Goal: Communication & Community: Connect with others

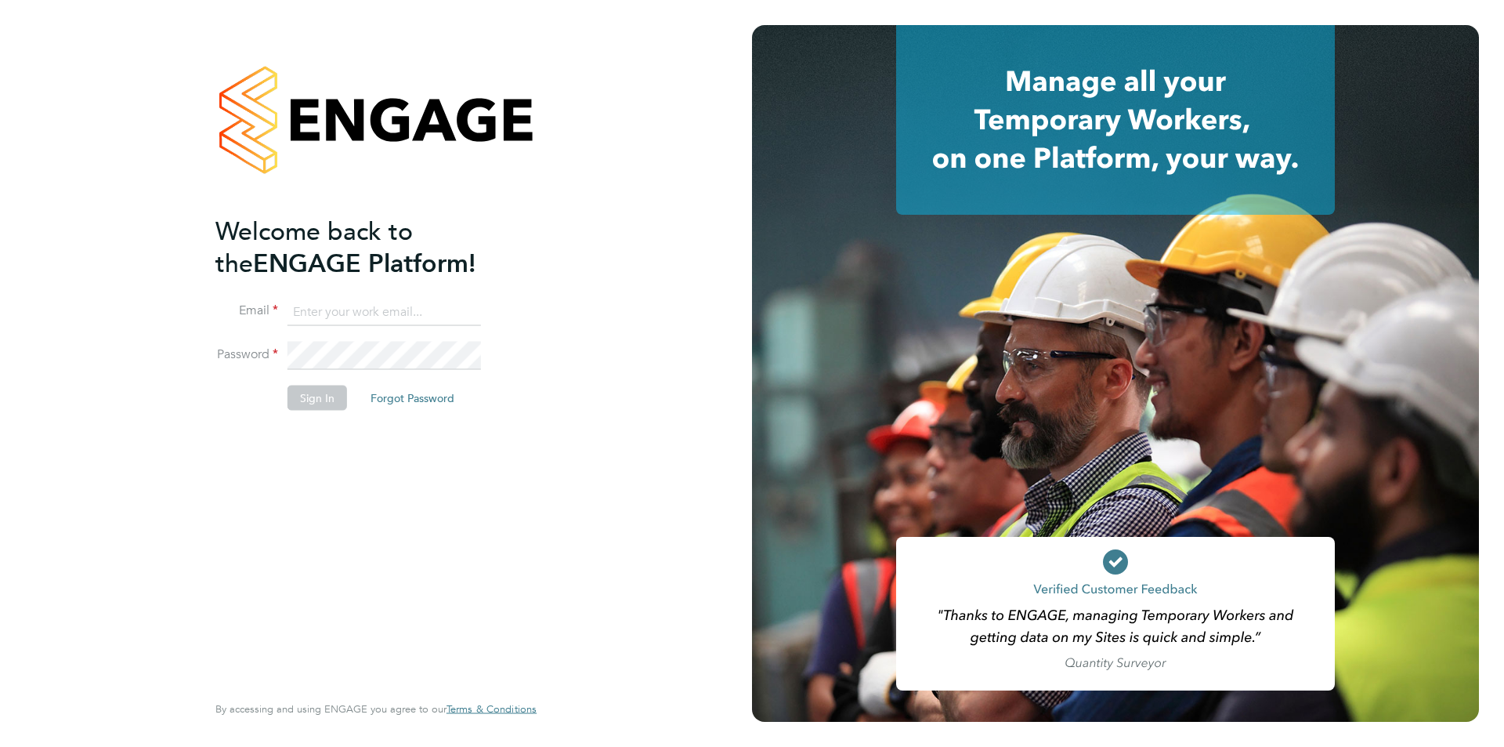
type input "edyta.marchant@brightonandhovealbion.com"
click at [301, 403] on button "Sign In" at bounding box center [317, 397] width 60 height 25
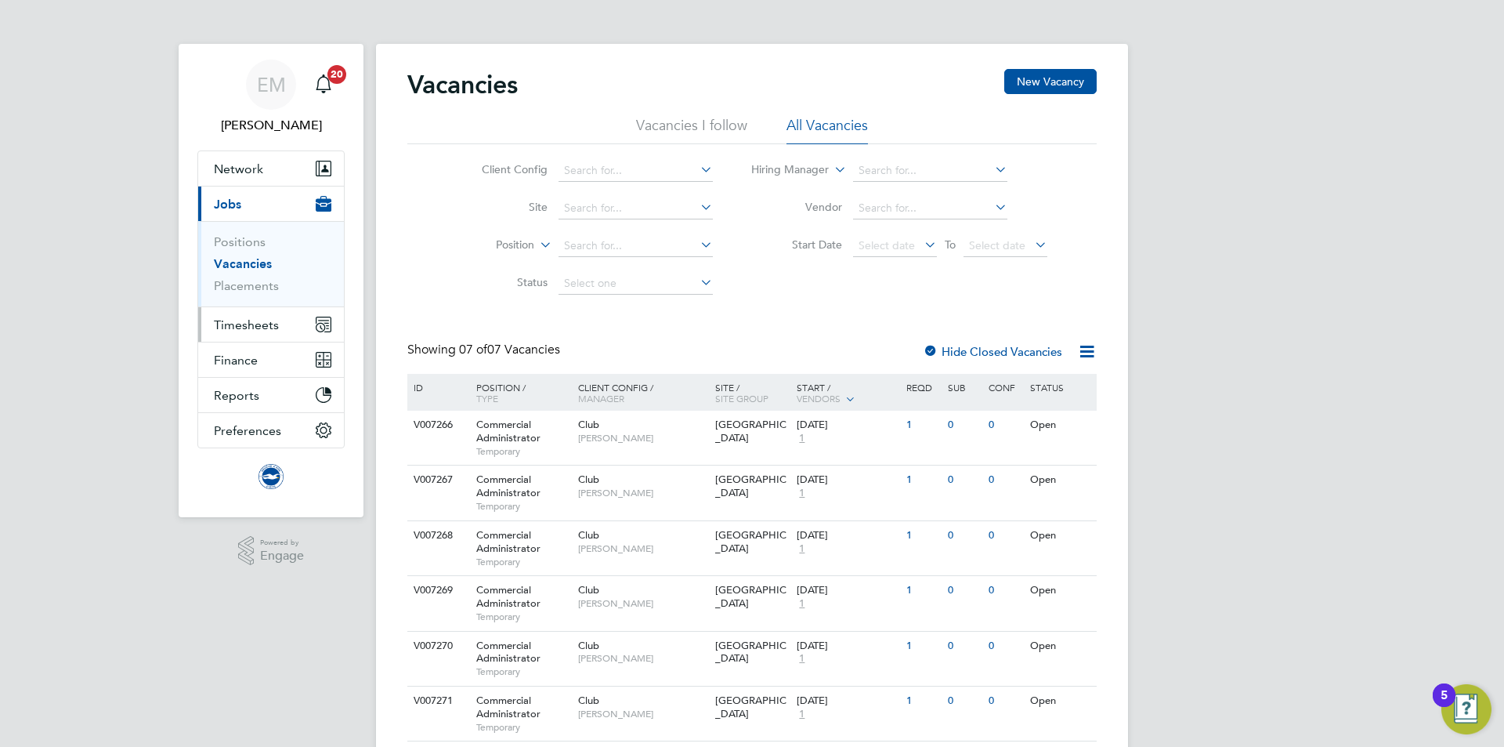
click at [251, 332] on button "Timesheets" at bounding box center [271, 324] width 146 height 34
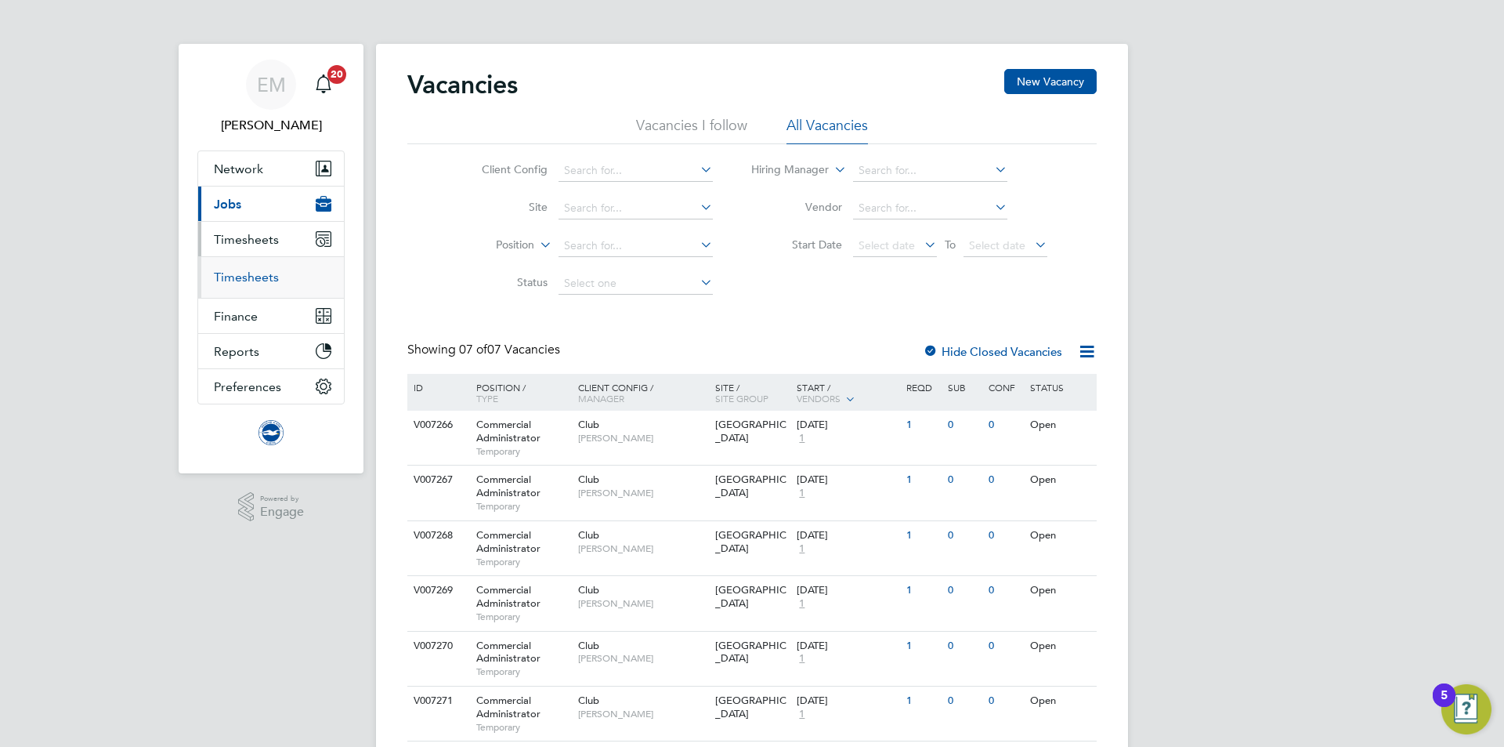
click at [255, 280] on link "Timesheets" at bounding box center [246, 276] width 65 height 15
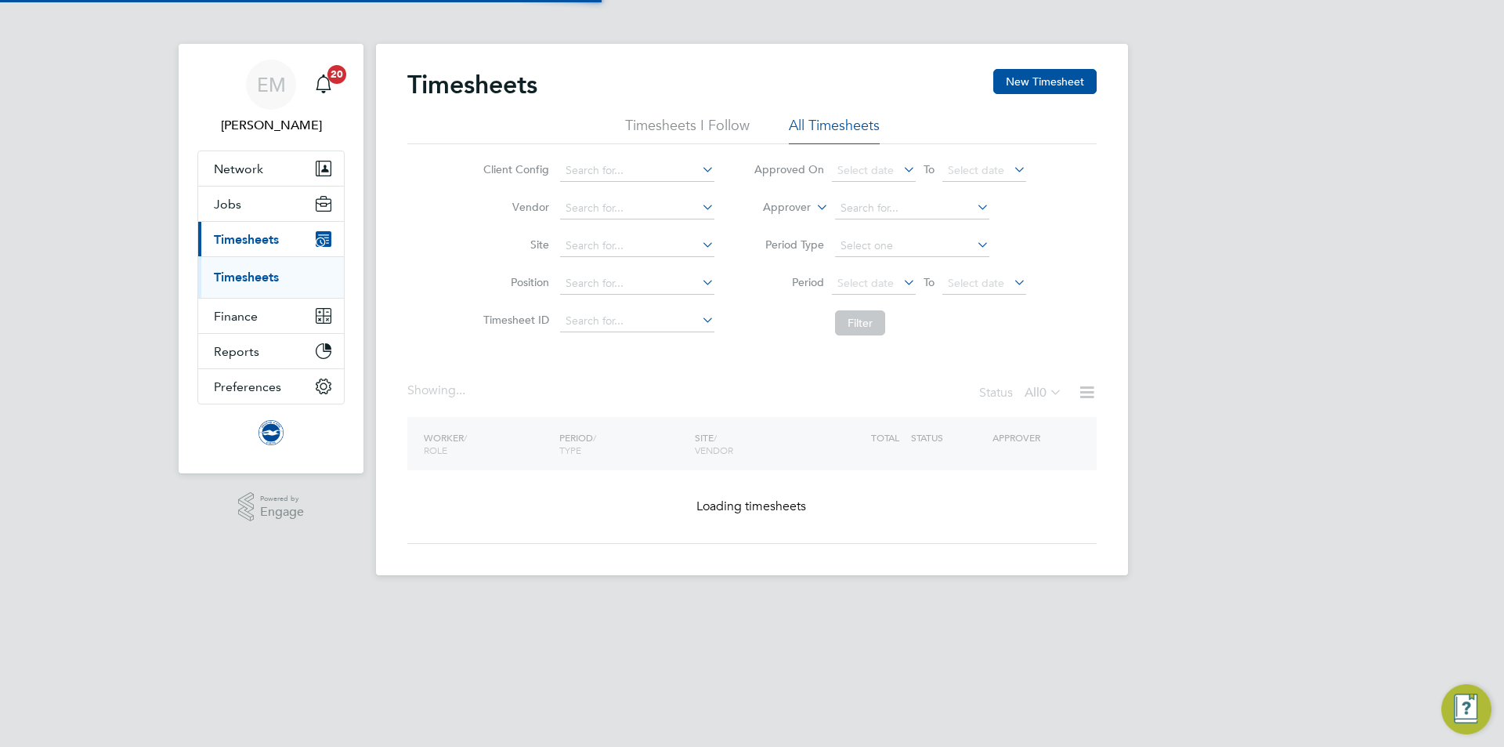
click at [777, 194] on li "Approver" at bounding box center [890, 209] width 312 height 38
click at [774, 206] on label "Approver" at bounding box center [775, 208] width 71 height 16
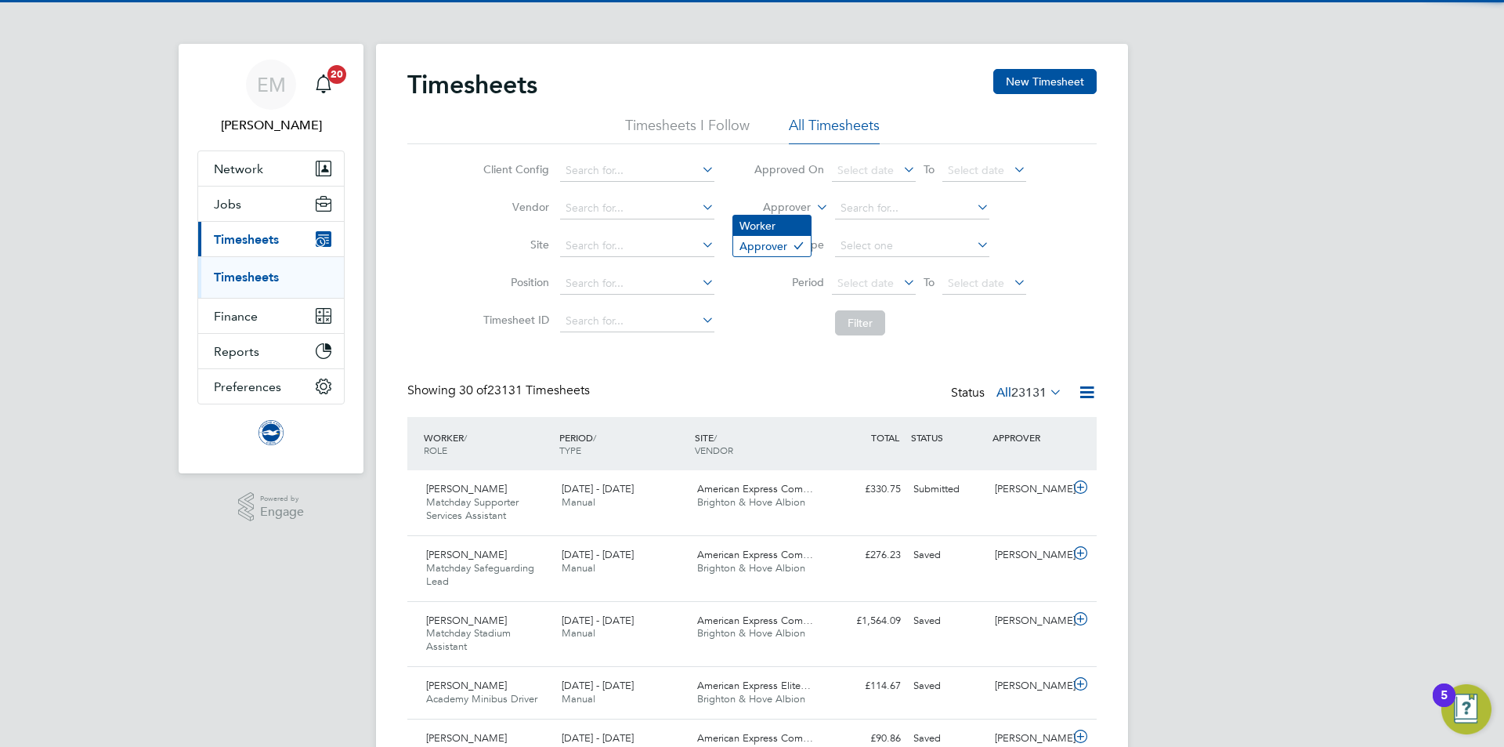
click at [760, 221] on li "Worker" at bounding box center [772, 225] width 78 height 20
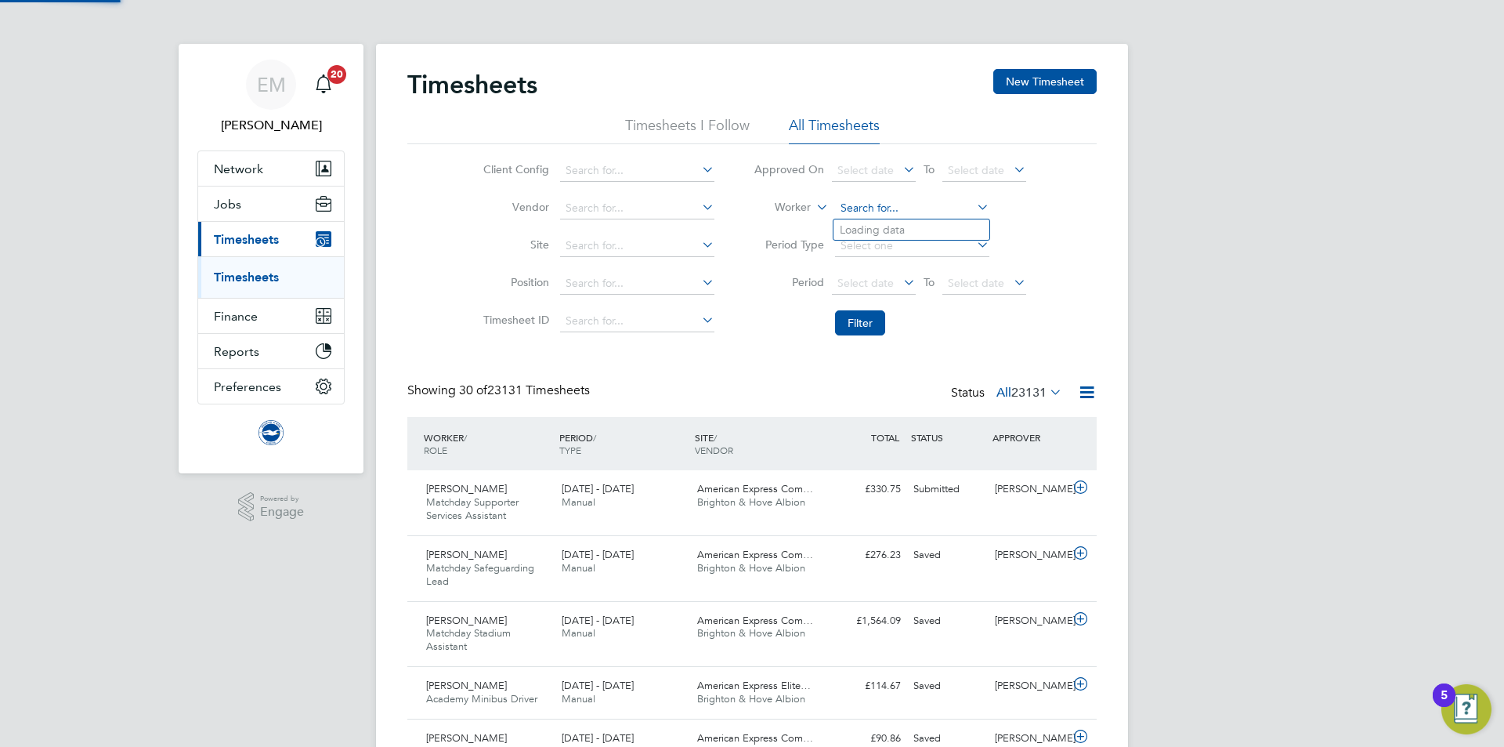
click at [858, 198] on input at bounding box center [912, 208] width 154 height 22
click at [930, 244] on b "Holl" at bounding box center [975, 250] width 91 height 13
type input "Jamie Hollis"
click at [856, 318] on button "Filter" at bounding box center [860, 322] width 50 height 25
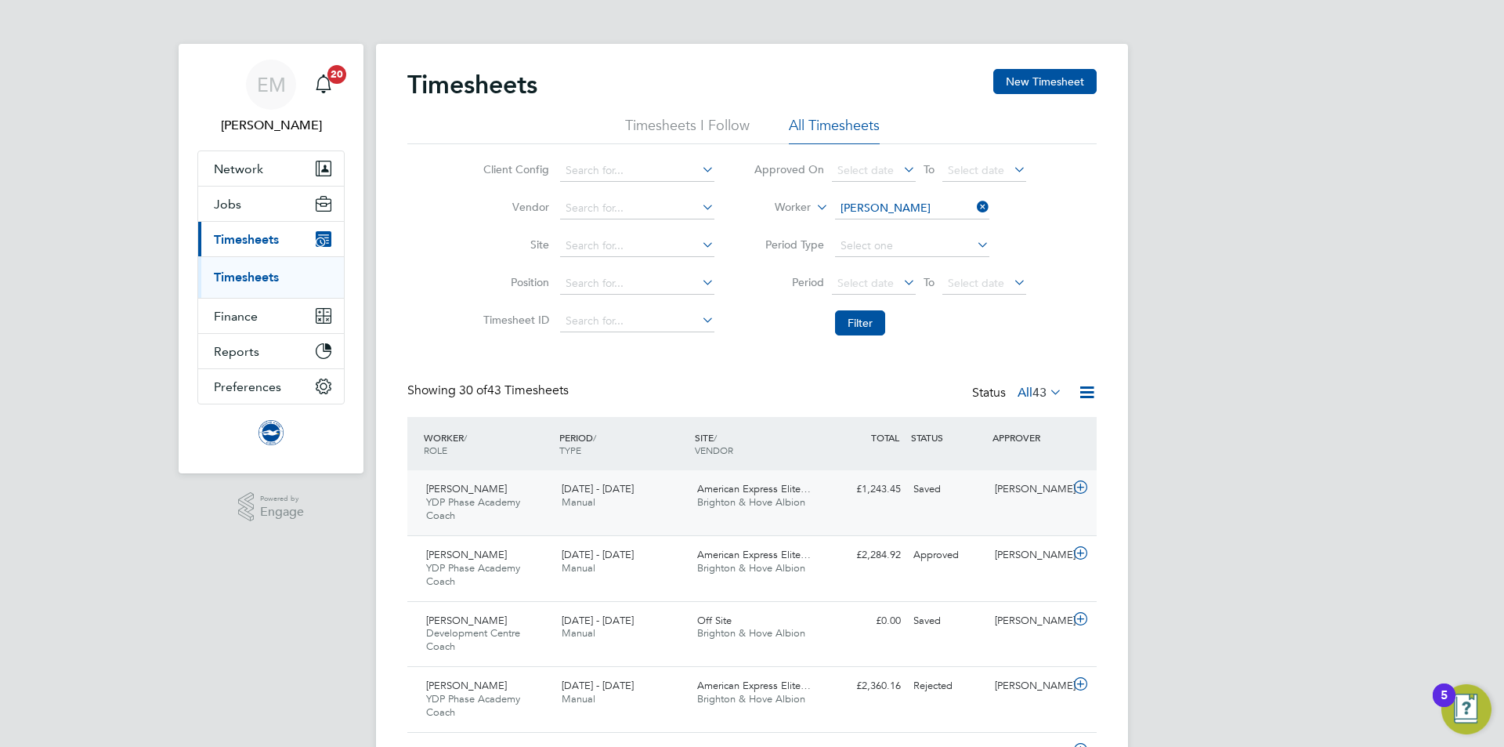
click at [662, 499] on div "1 - 30 Sep 2025 Manual" at bounding box center [623, 495] width 136 height 39
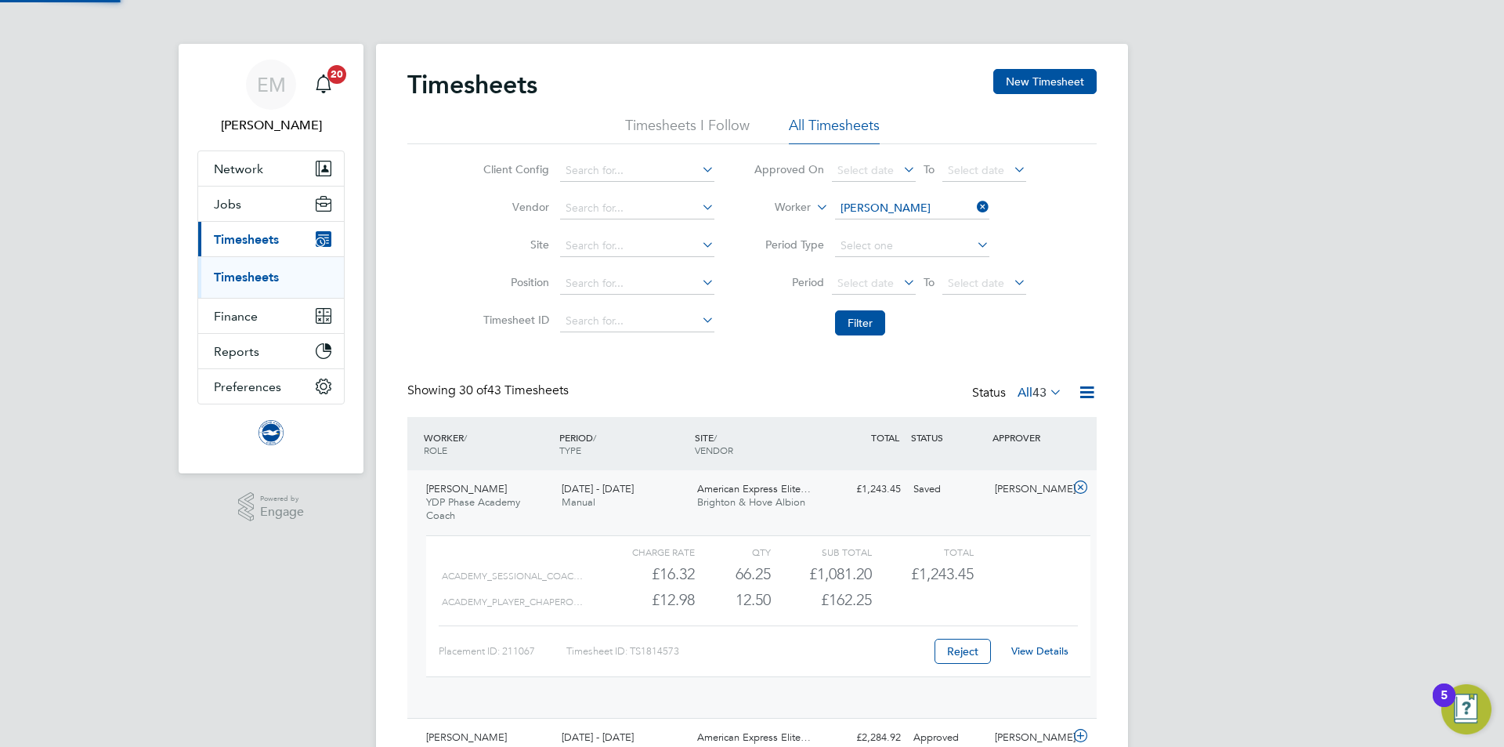
click at [657, 489] on div "1 - 30 Sep 2025 Manual" at bounding box center [623, 495] width 136 height 39
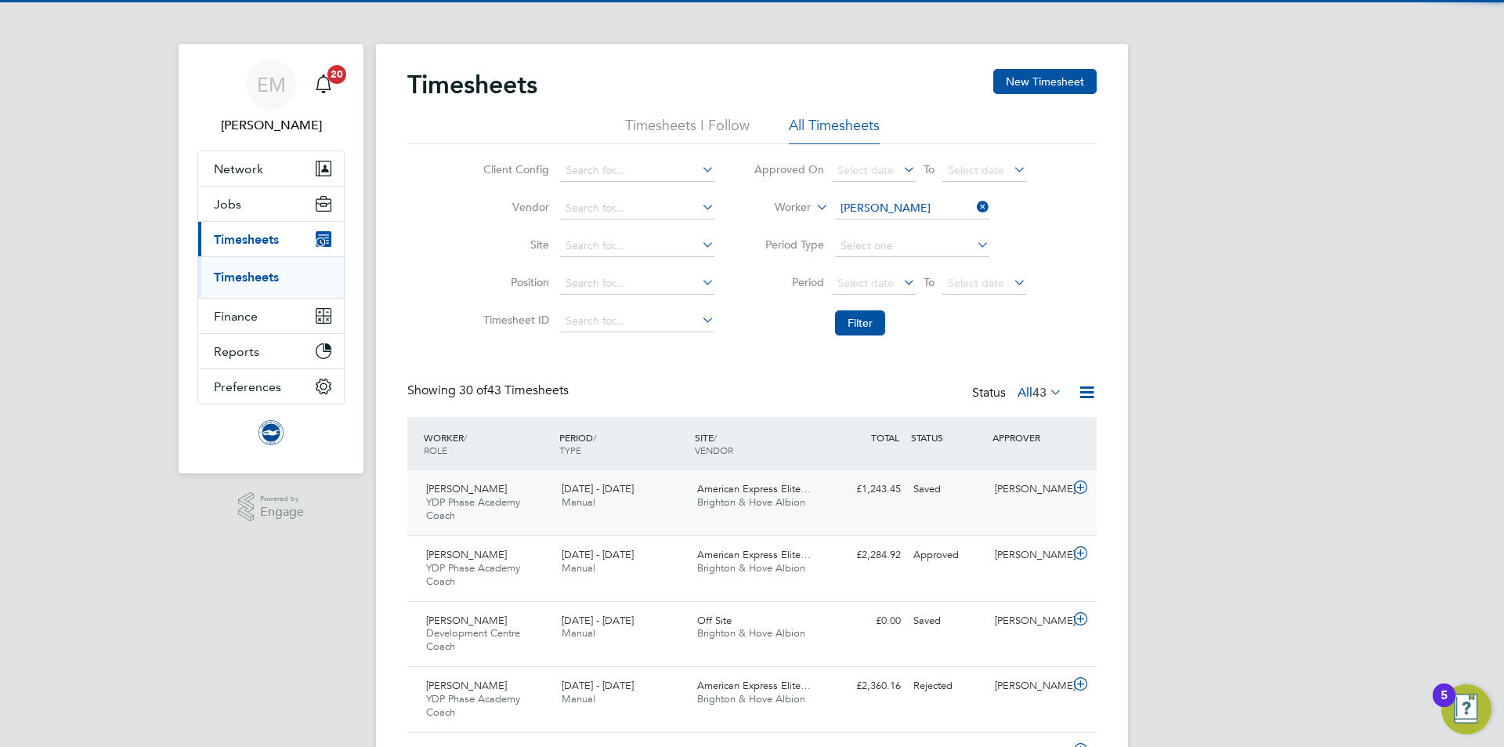
click at [659, 492] on div "1 - 30 Sep 2025 Manual" at bounding box center [623, 495] width 136 height 39
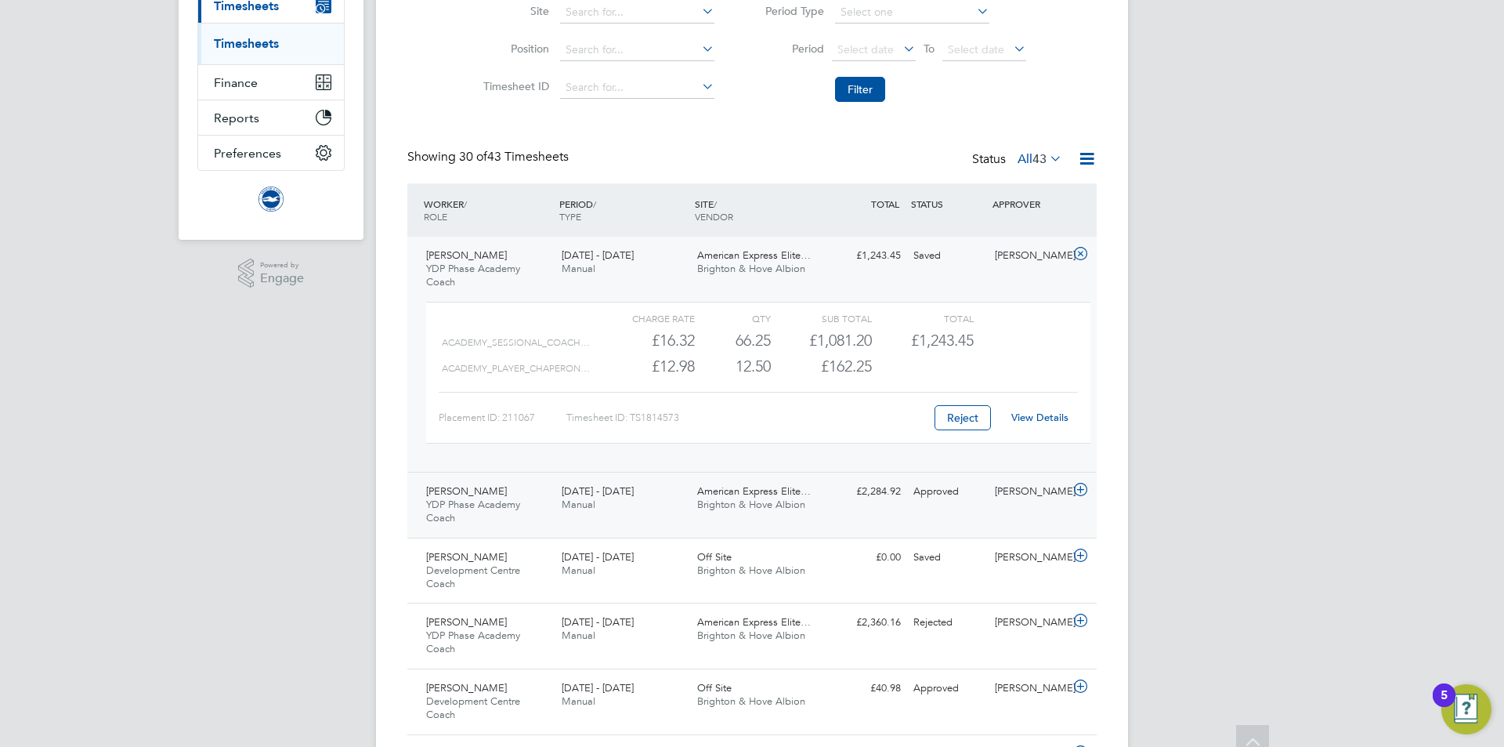
scroll to position [235, 0]
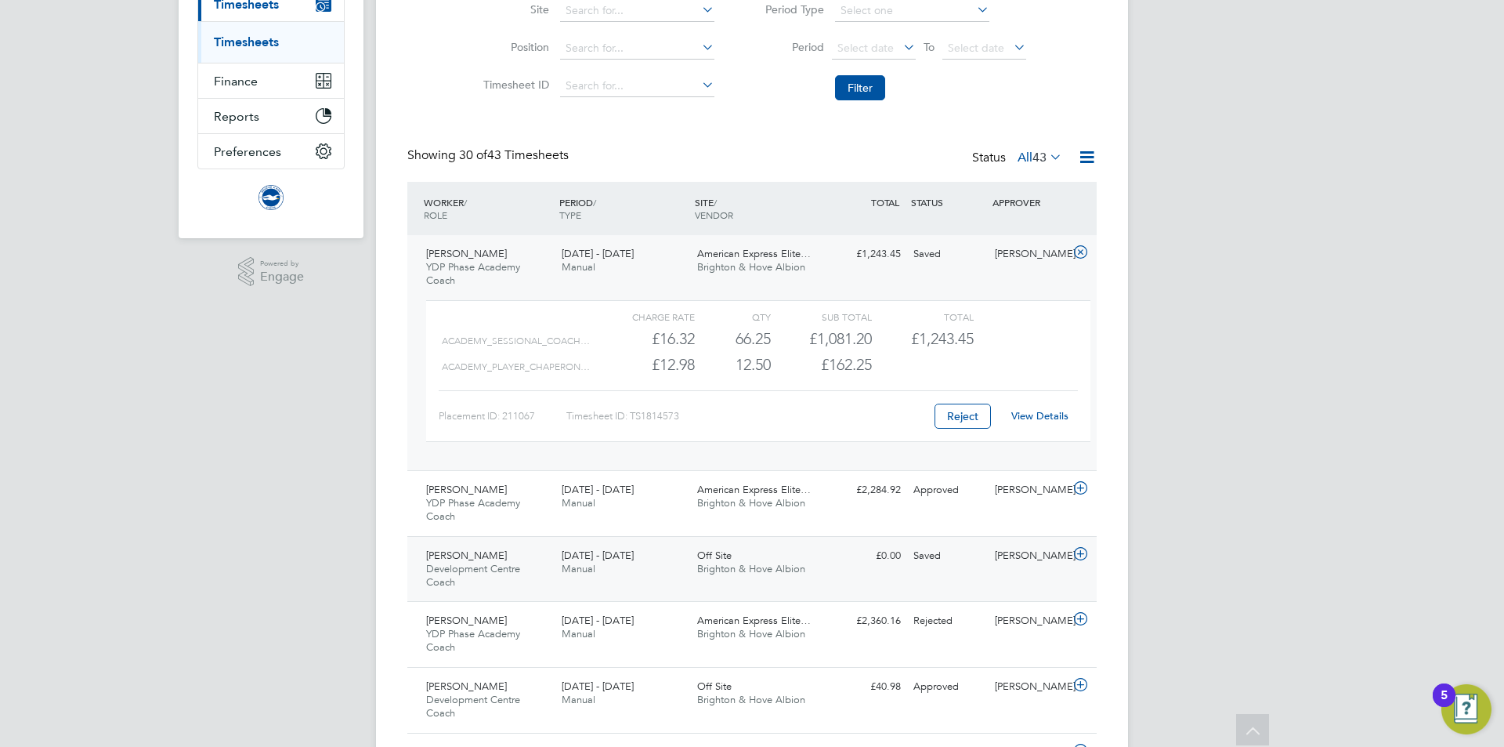
click at [691, 556] on div "Off Site Brighton & Hove Albion" at bounding box center [759, 562] width 136 height 39
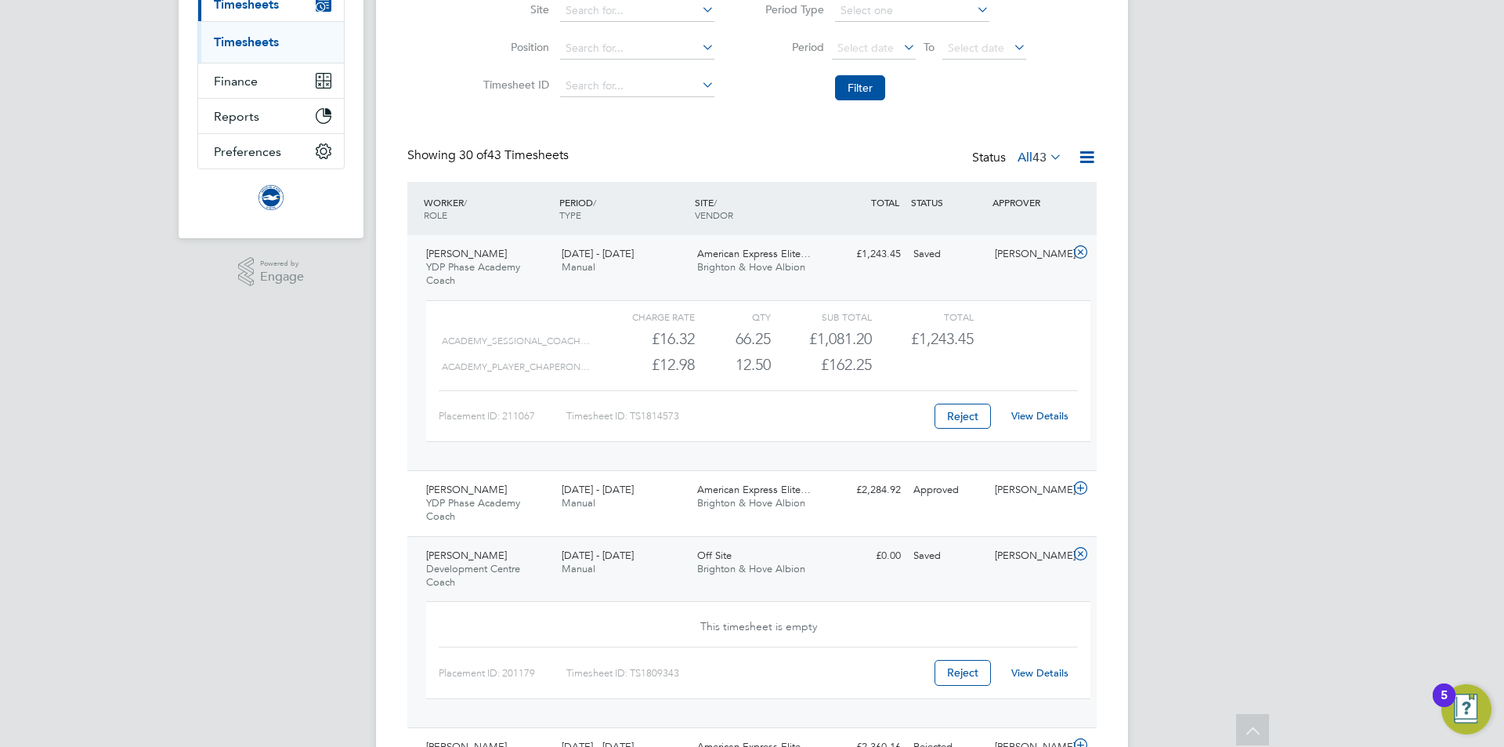
click at [669, 562] on div "1 - 31 Aug 2025 Manual" at bounding box center [623, 562] width 136 height 39
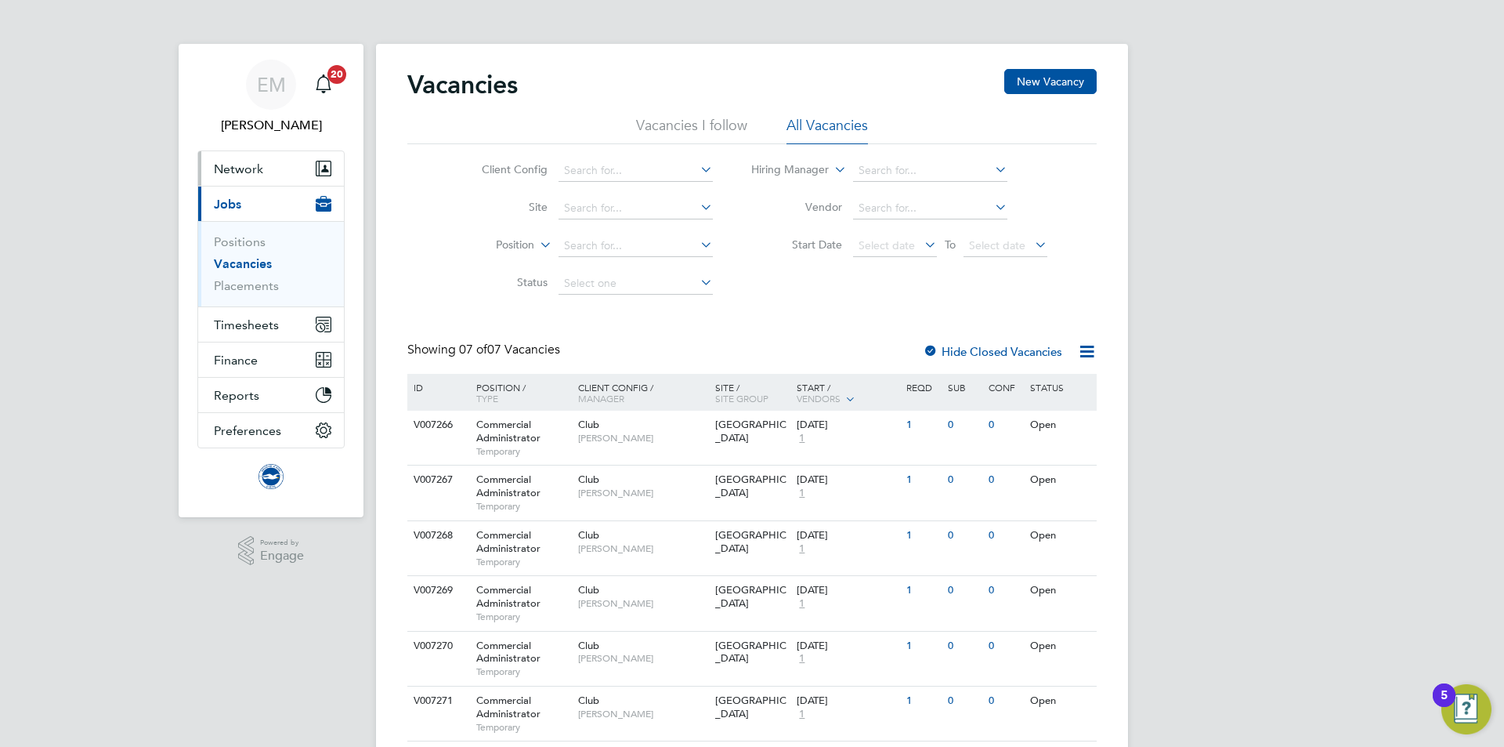
click at [248, 169] on span "Network" at bounding box center [238, 168] width 49 height 15
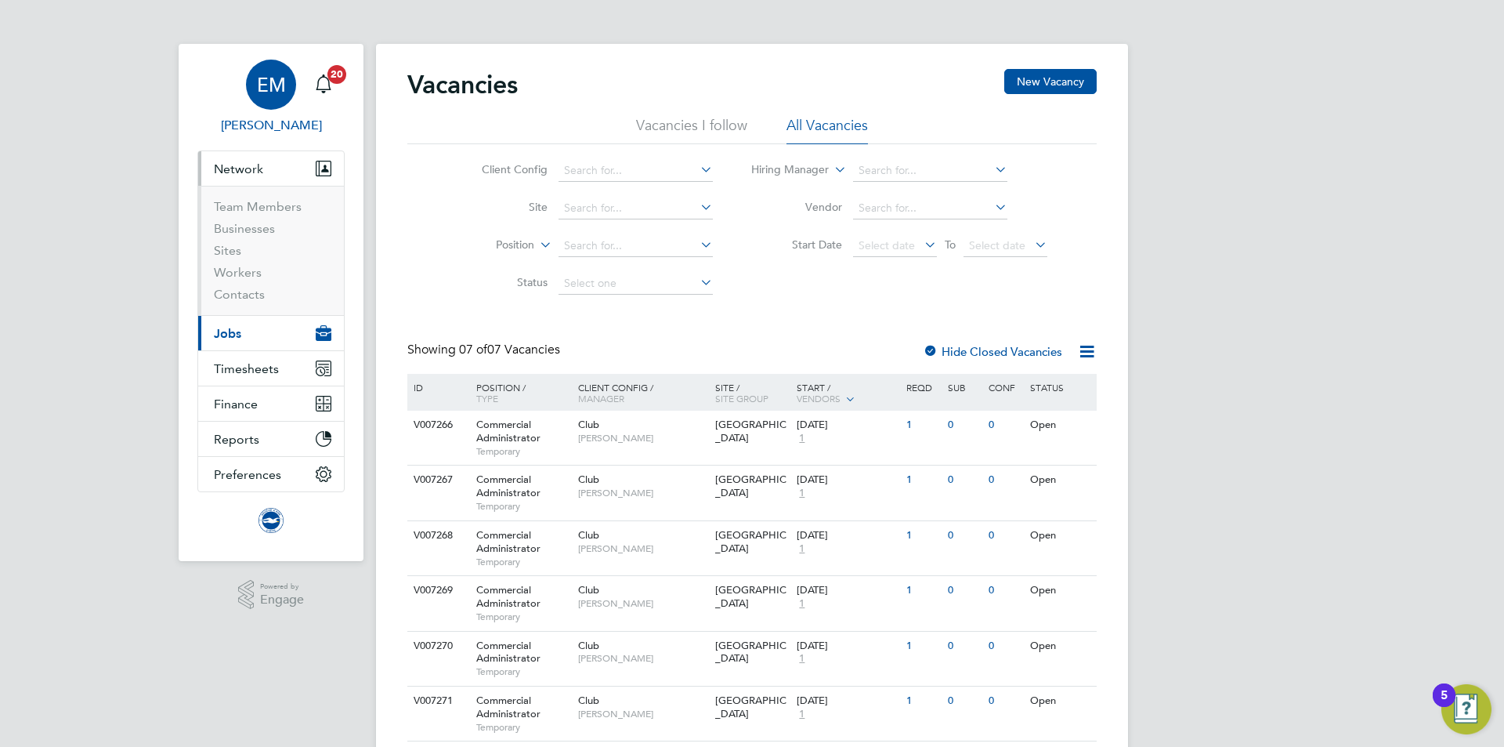
click at [280, 127] on span "[PERSON_NAME]" at bounding box center [270, 125] width 147 height 19
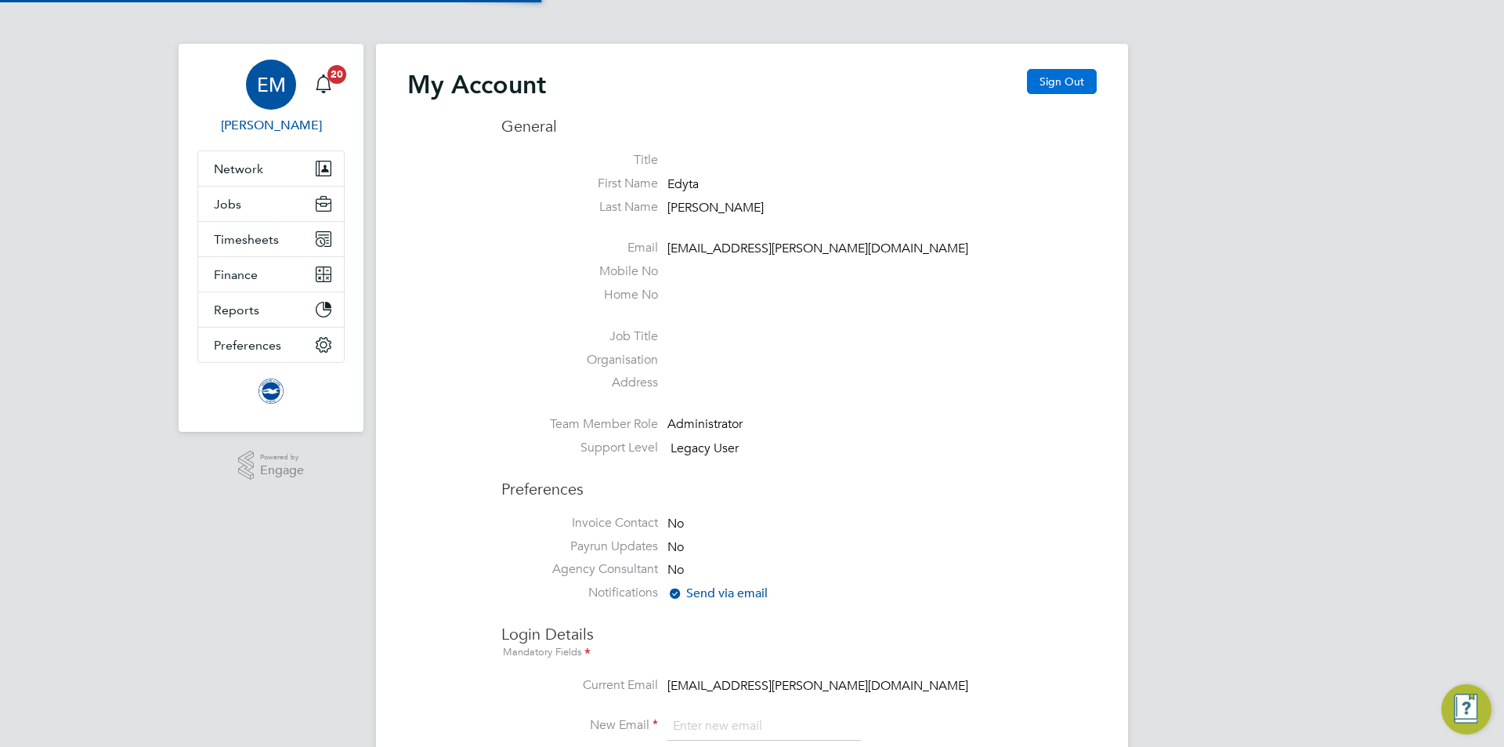
type input "edyta.marchant@brightonandhovealbion.com"
click at [1068, 70] on button "Sign Out" at bounding box center [1062, 81] width 70 height 25
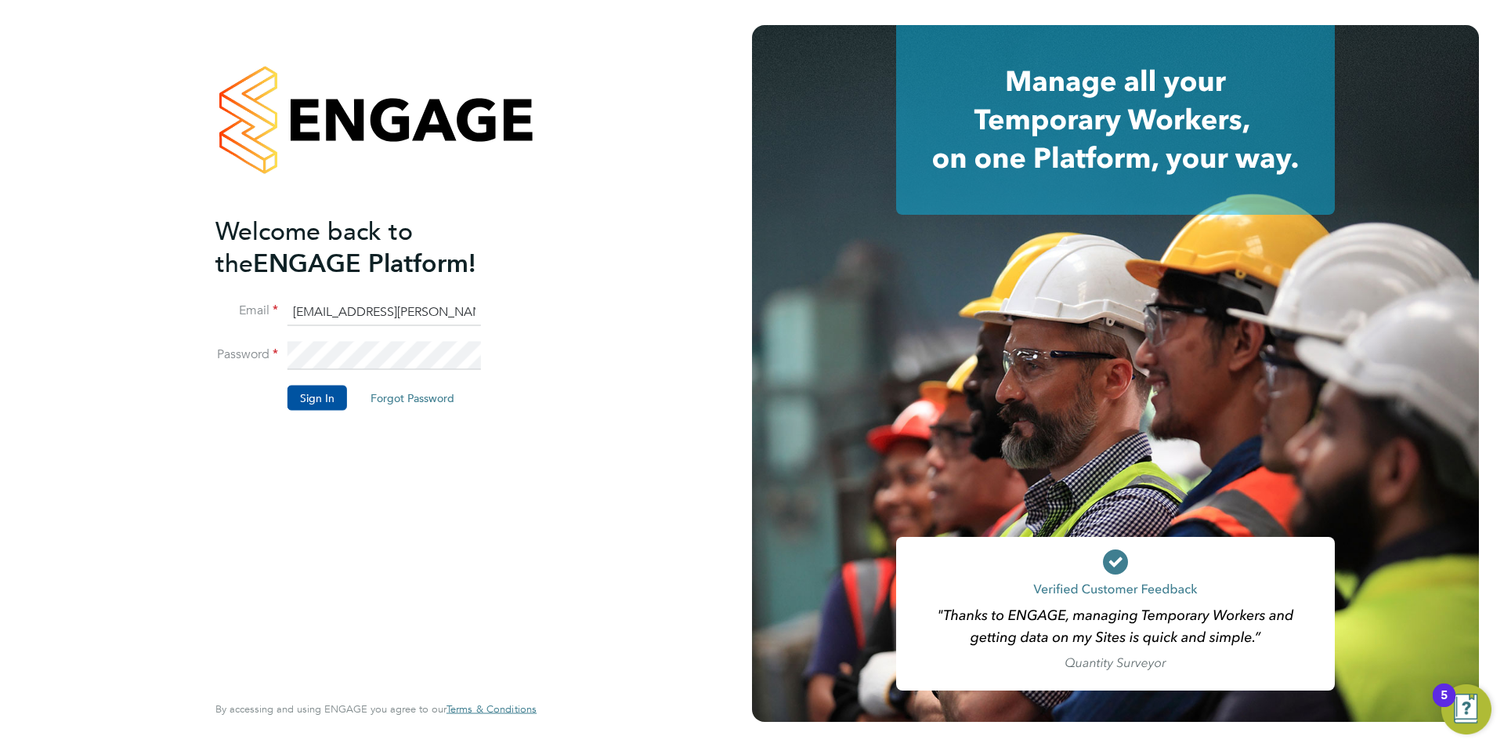
drag, startPoint x: 429, startPoint y: 300, endPoint x: 425, endPoint y: 308, distance: 9.1
click at [429, 300] on input "edyta.marchant@brightonandhovealbion.com" at bounding box center [383, 312] width 193 height 28
drag, startPoint x: 425, startPoint y: 309, endPoint x: 417, endPoint y: 324, distance: 17.5
click at [425, 310] on input "edyta.marchant@brightonandhovealbion.com" at bounding box center [383, 312] width 193 height 28
type input "edyta.marchant@bhafc.co.uk"
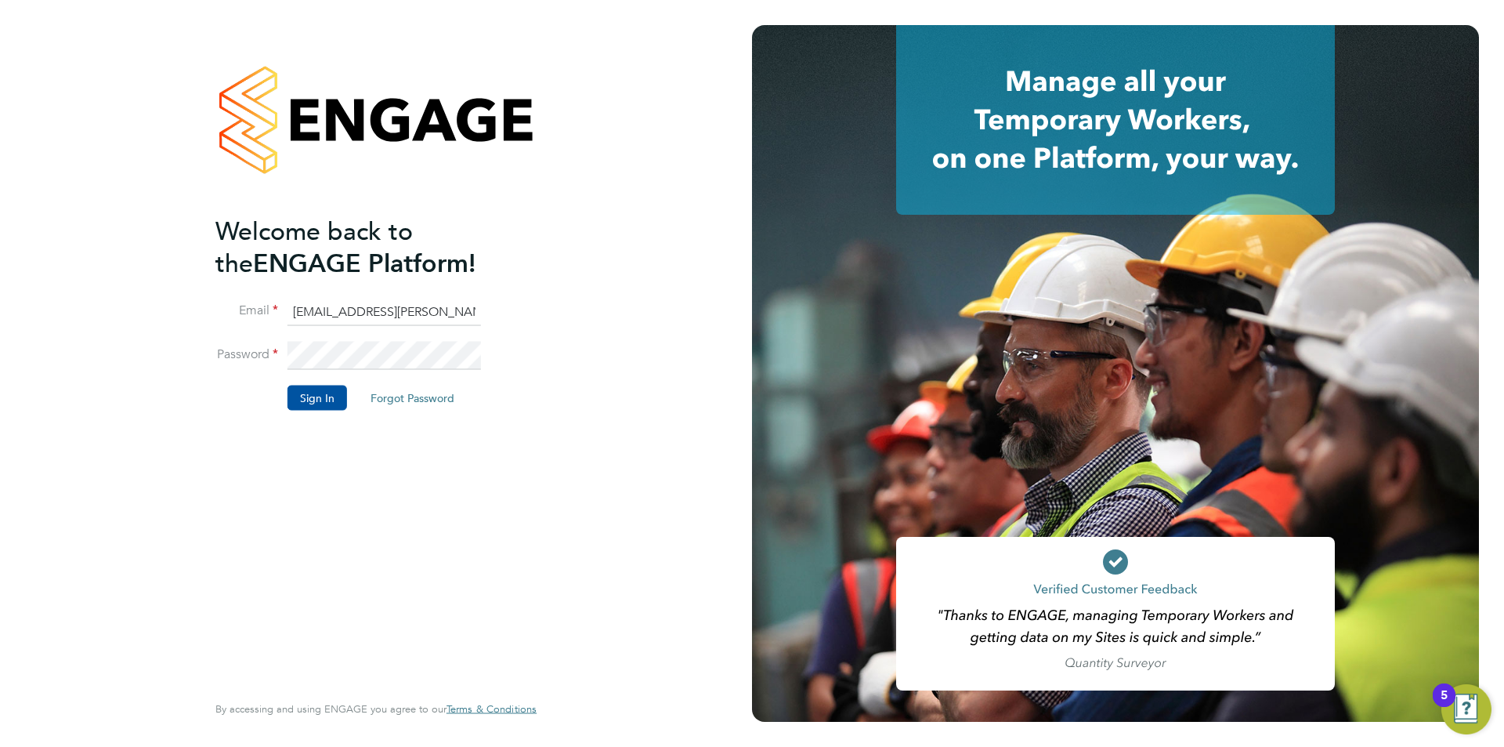
click at [307, 401] on button "Sign In" at bounding box center [317, 397] width 60 height 25
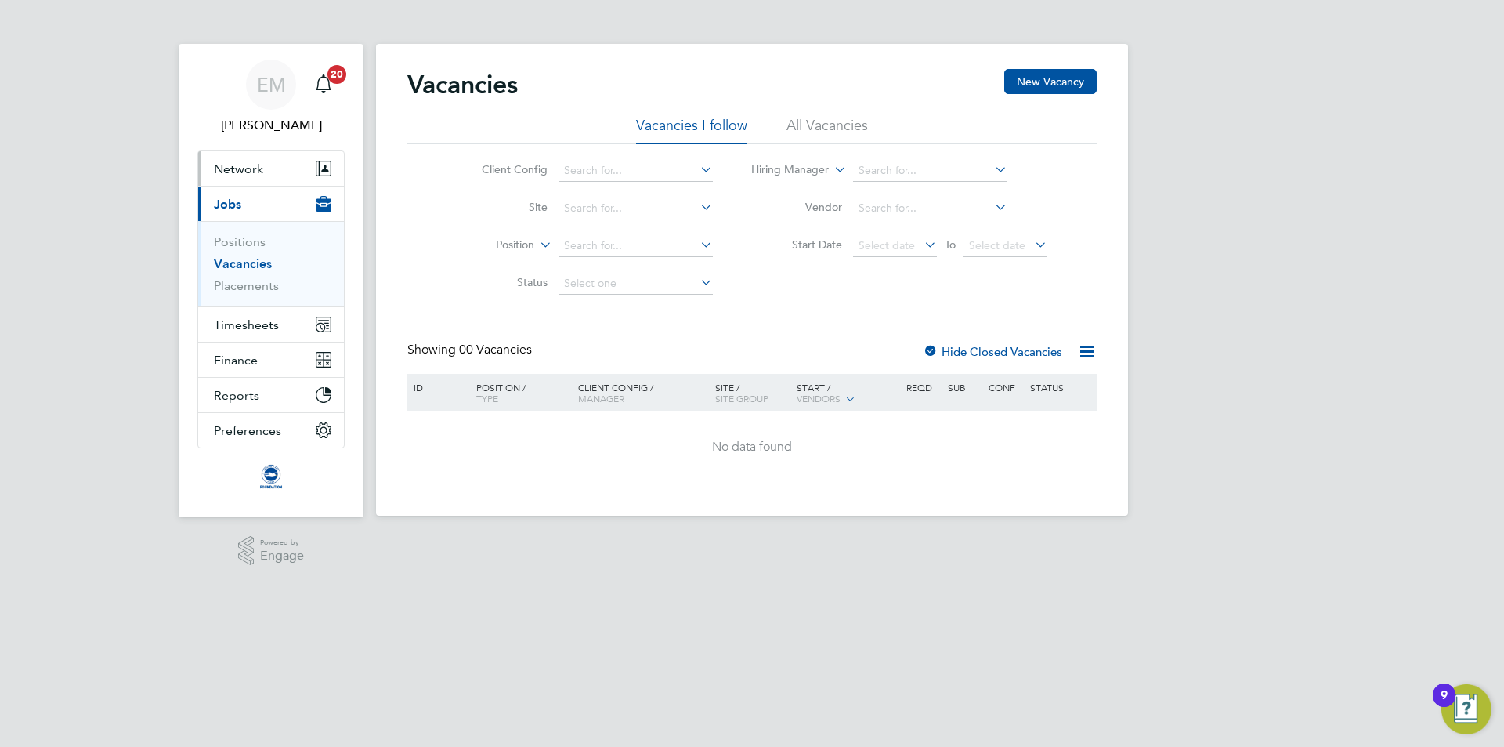
click at [222, 168] on span "Network" at bounding box center [238, 168] width 49 height 15
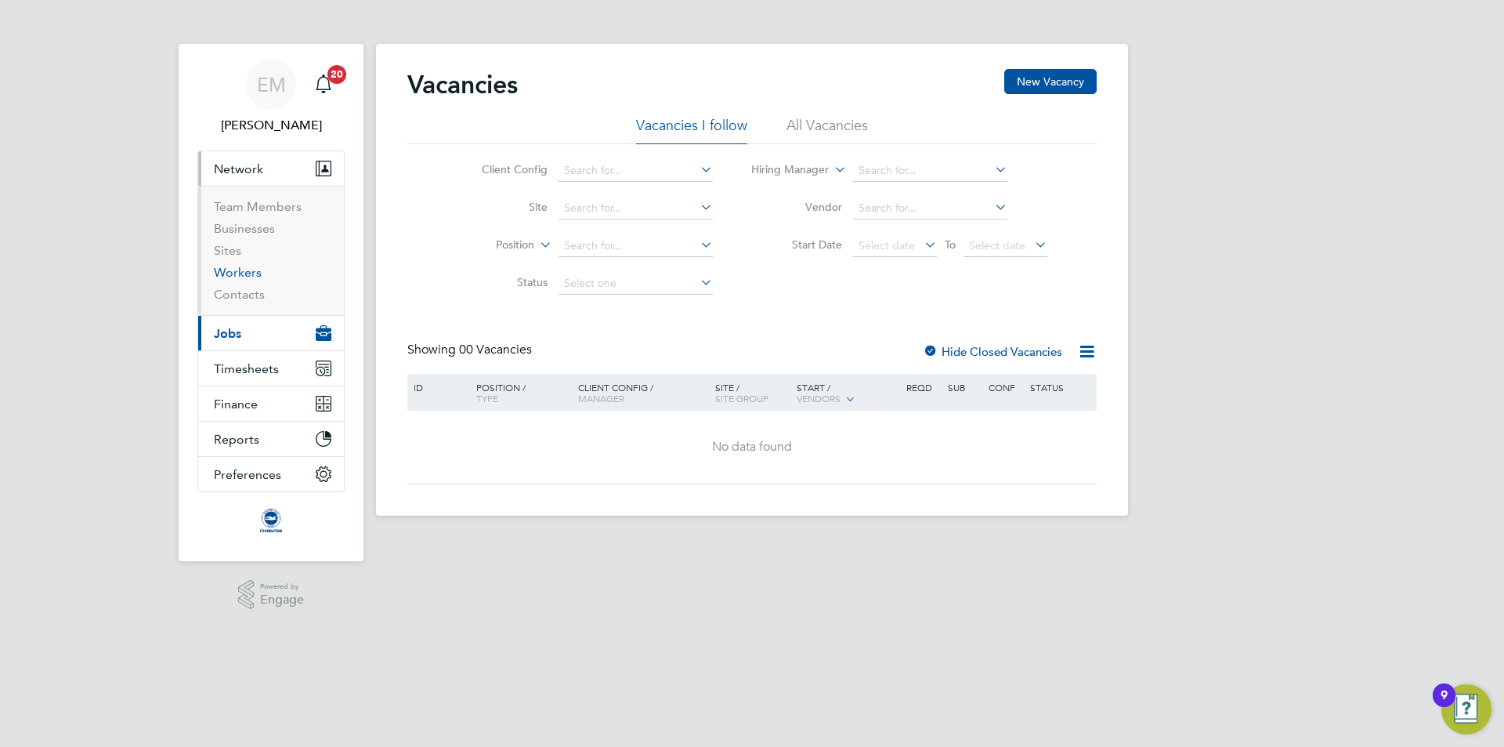
click at [241, 273] on link "Workers" at bounding box center [238, 272] width 48 height 15
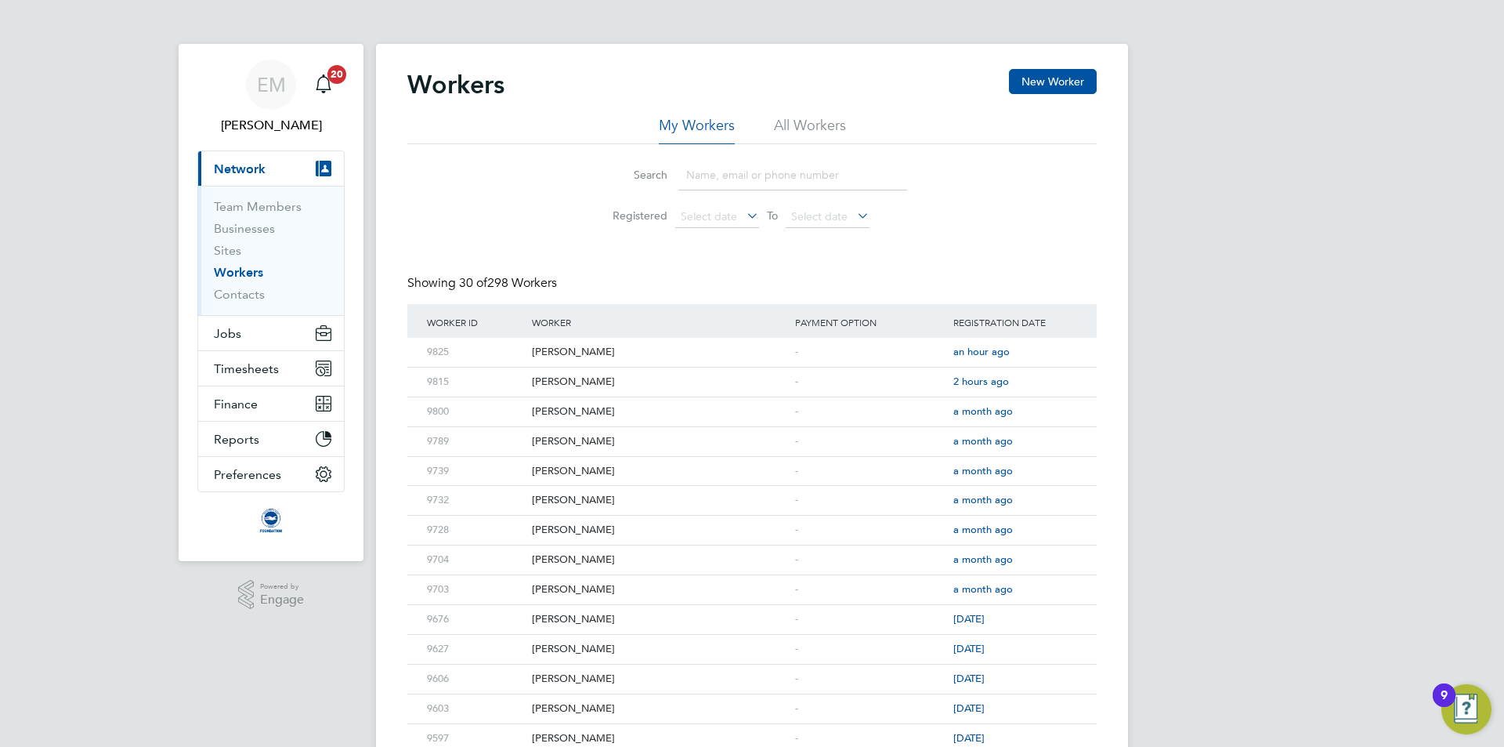
click at [797, 121] on li "All Workers" at bounding box center [810, 130] width 72 height 28
click at [750, 171] on input at bounding box center [792, 175] width 229 height 31
click at [743, 175] on input at bounding box center [792, 175] width 229 height 31
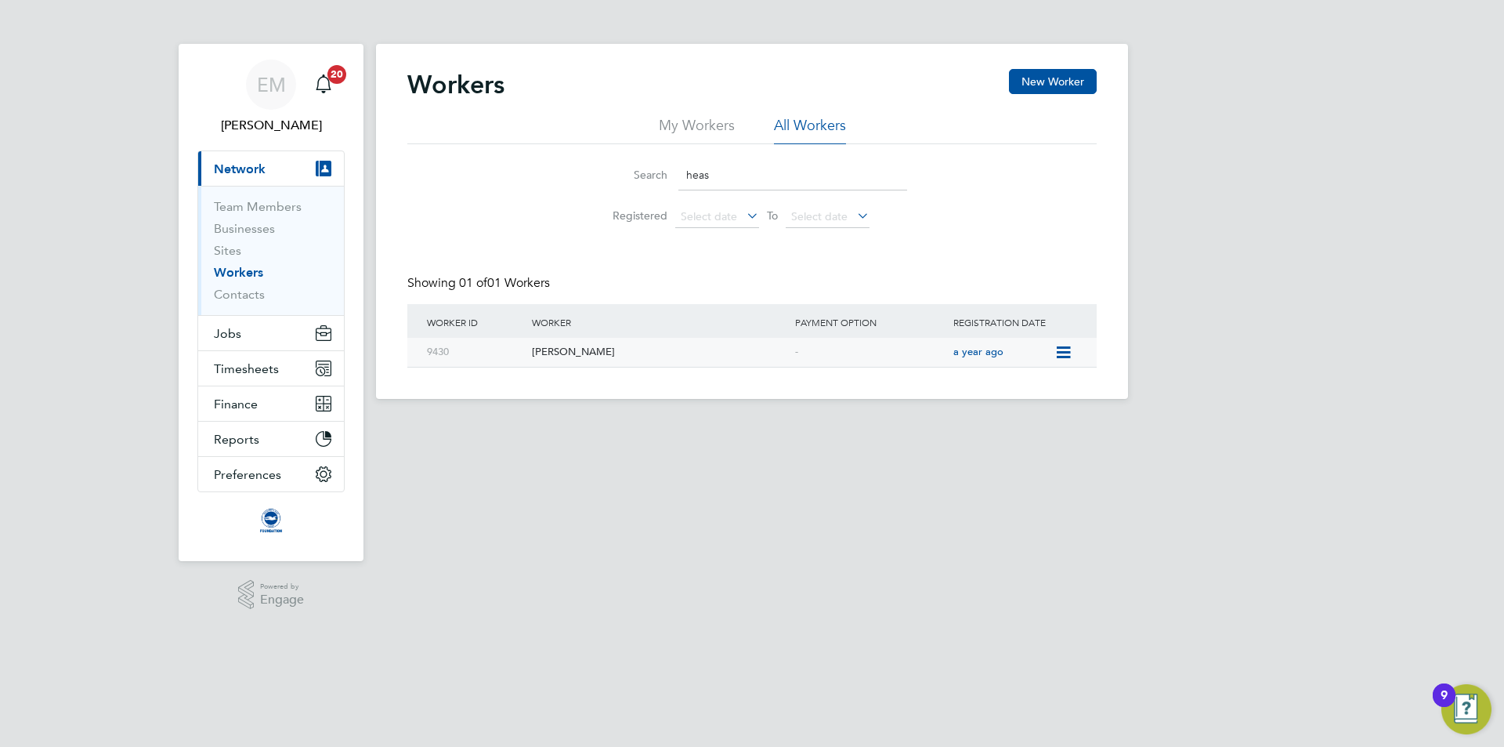
type input "heas"
click at [1068, 353] on icon at bounding box center [1062, 352] width 16 height 19
click at [1000, 386] on li "Invite Worker" at bounding box center [1026, 389] width 86 height 22
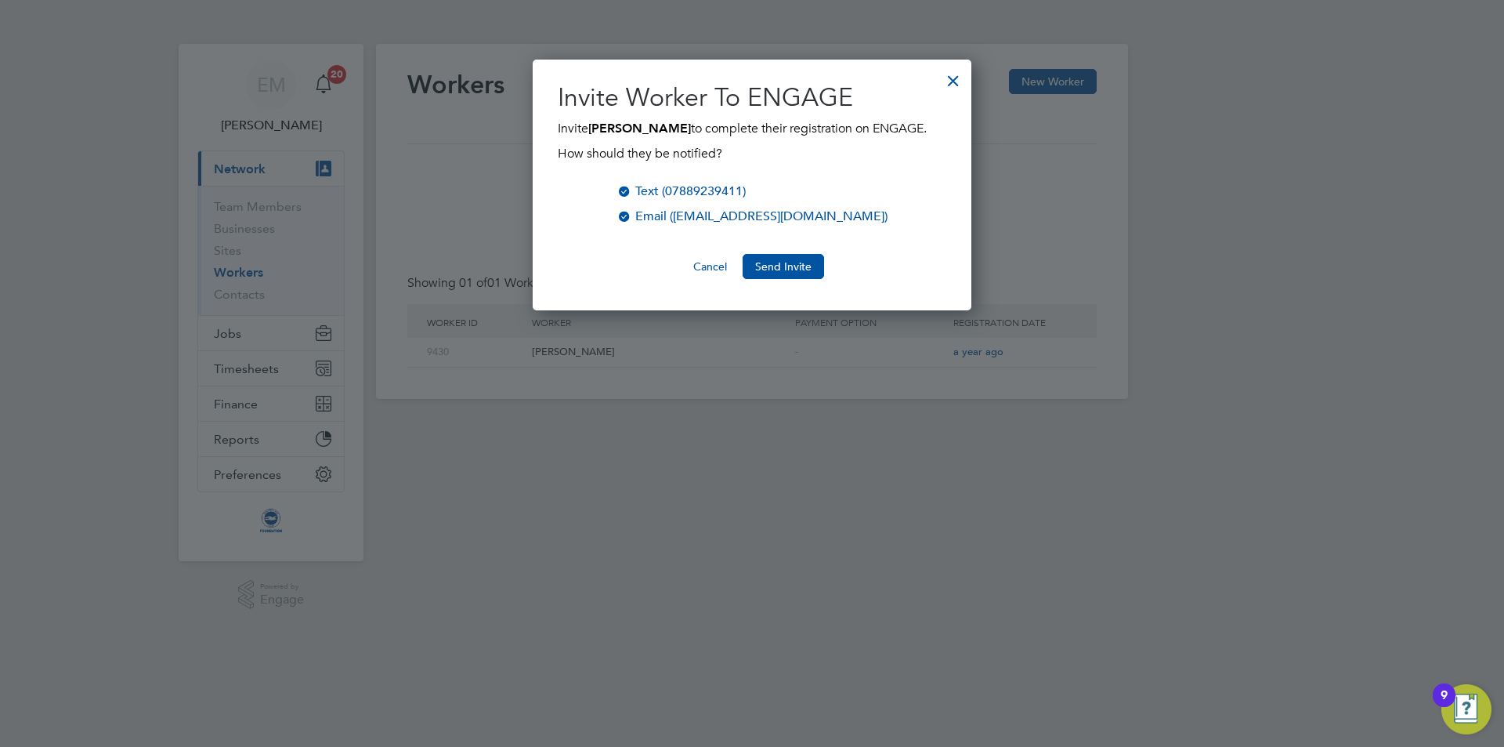
scroll to position [251, 439]
click at [779, 269] on button "Send Invite" at bounding box center [783, 266] width 81 height 25
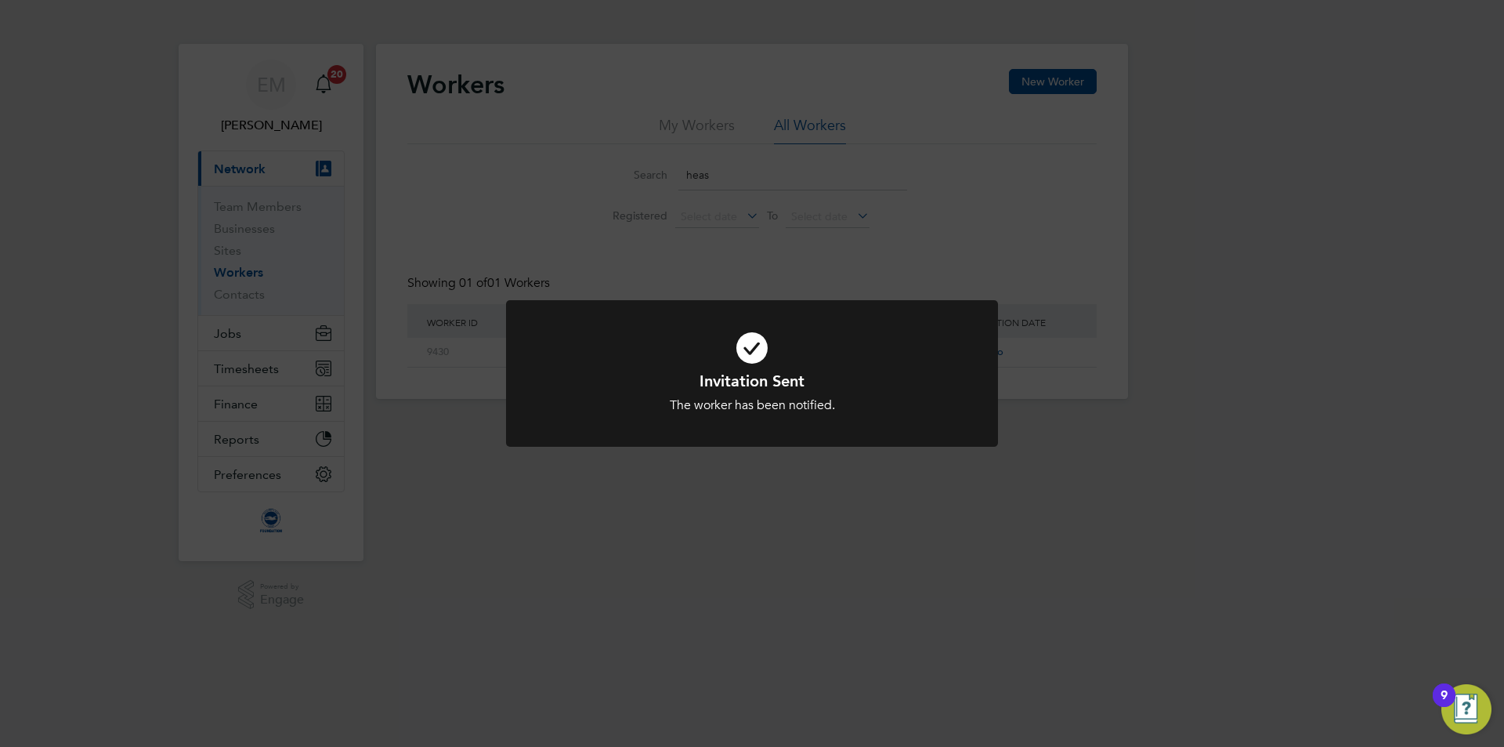
click at [248, 310] on div "Invitation Sent The worker has been notified. Cancel Okay" at bounding box center [752, 373] width 1504 height 747
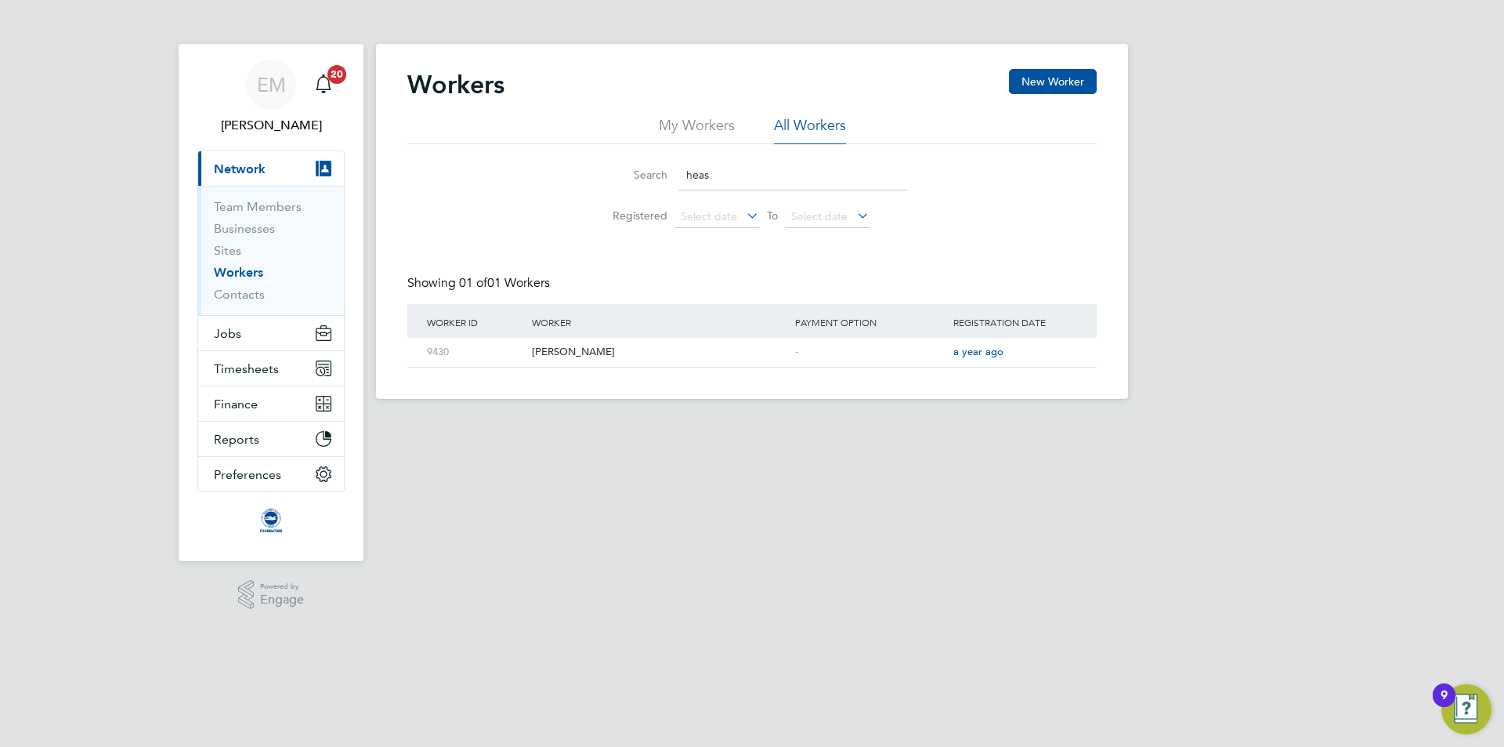
click at [237, 332] on div "EM [PERSON_NAME] Notifications 20 Applications: Current page: Network Team Memb…" at bounding box center [752, 212] width 1504 height 424
click at [230, 334] on span "Jobs" at bounding box center [227, 333] width 27 height 15
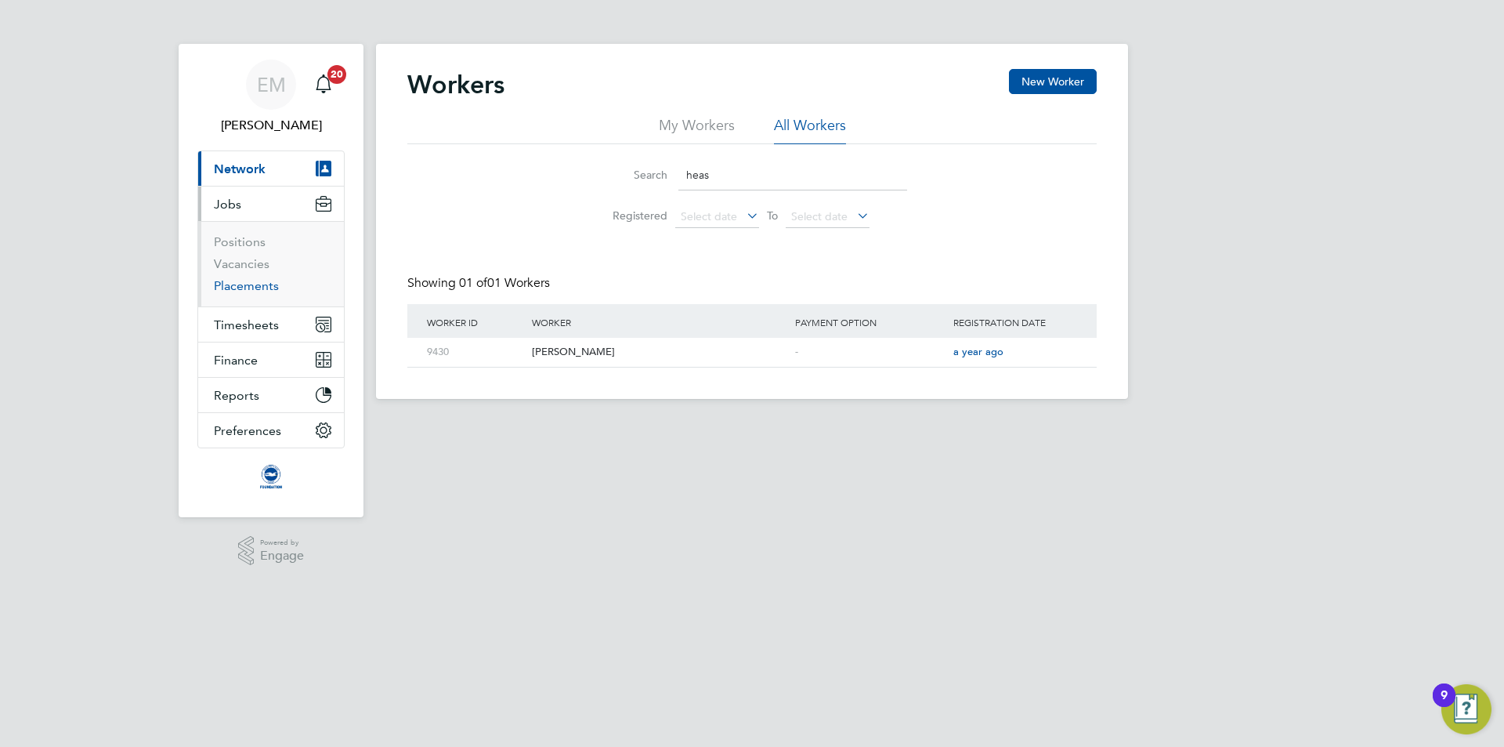
click at [254, 290] on link "Placements" at bounding box center [246, 285] width 65 height 15
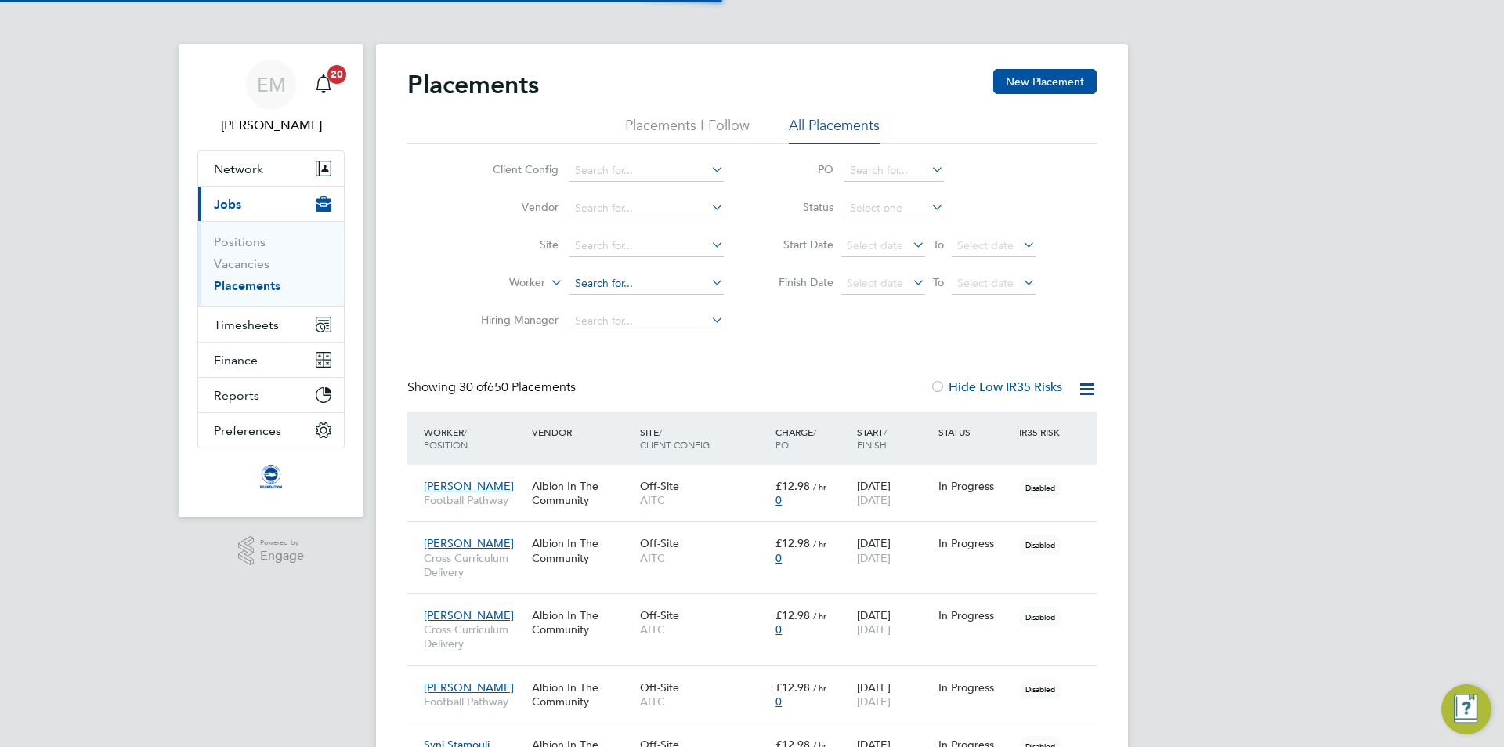
click at [601, 286] on input at bounding box center [646, 284] width 154 height 22
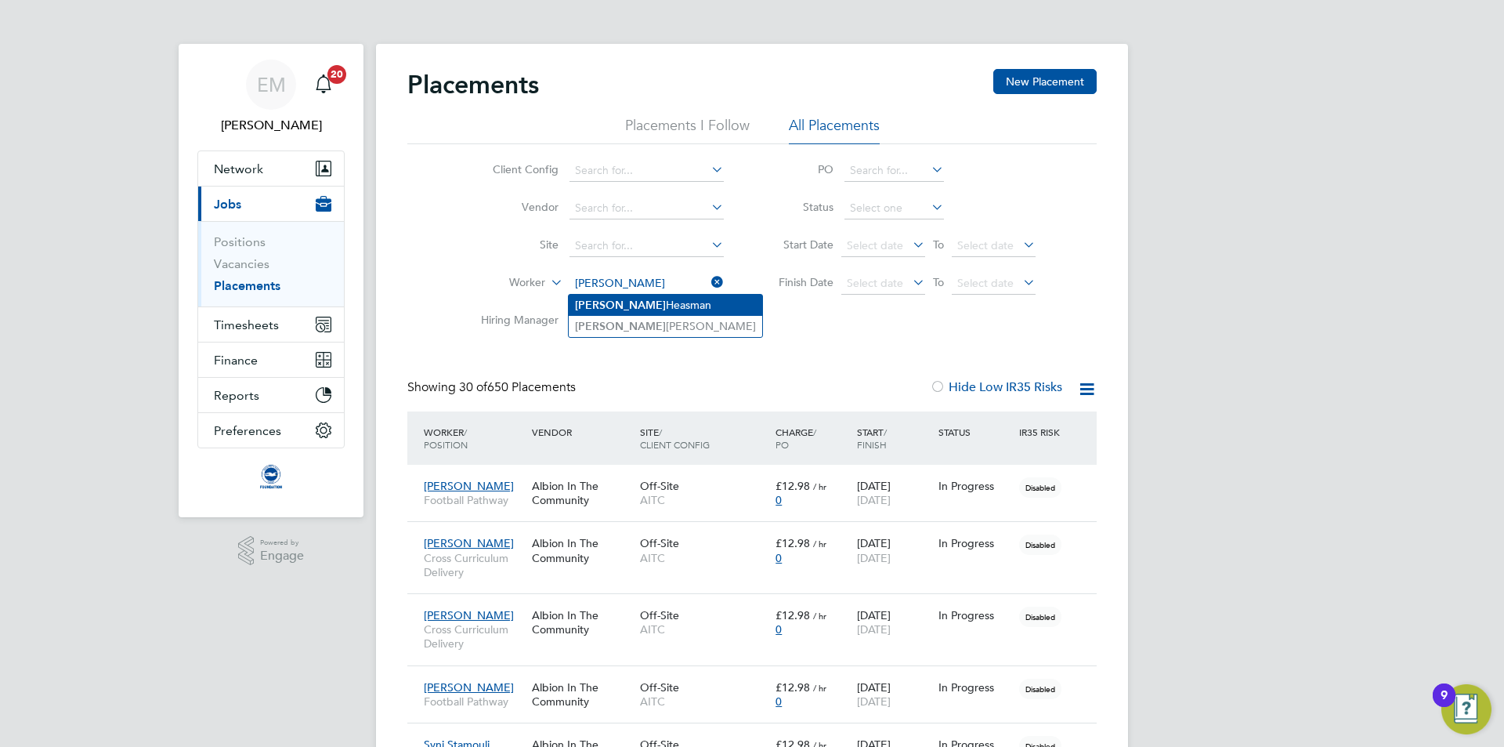
click at [627, 297] on li "[PERSON_NAME]" at bounding box center [665, 305] width 193 height 21
type input "[PERSON_NAME]"
